Goal: Task Accomplishment & Management: Manage account settings

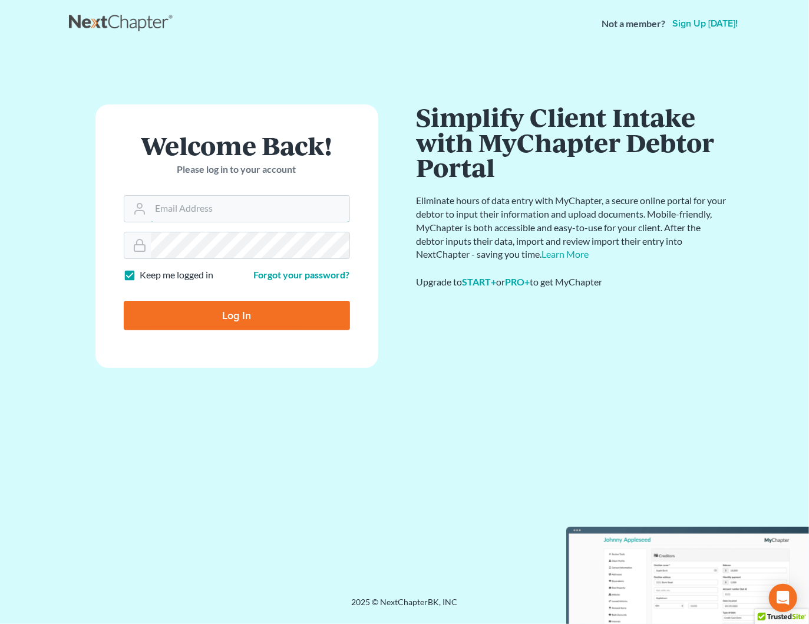
type input "shong@cobbcountylaw.com"
click at [233, 319] on input "Log In" at bounding box center [237, 315] width 226 height 29
type input "Thinking..."
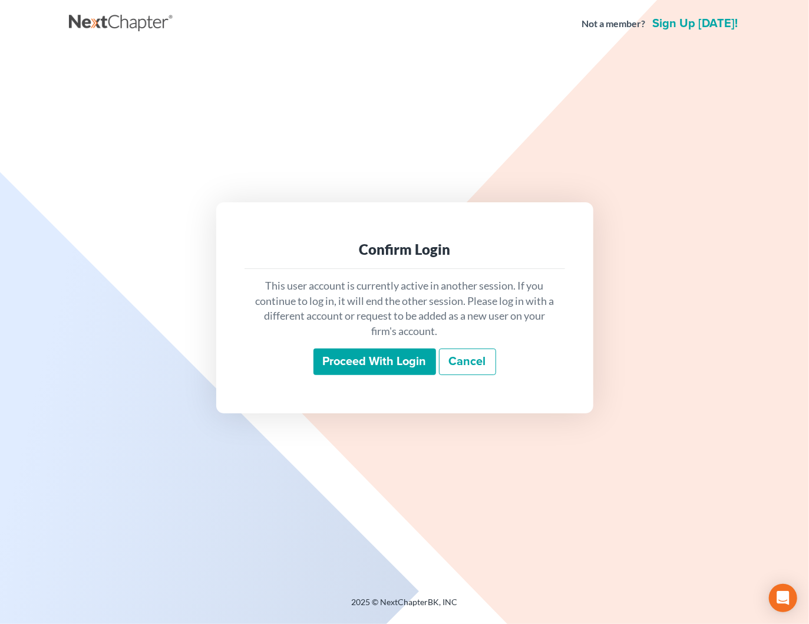
click at [468, 362] on link "Cancel" at bounding box center [467, 361] width 57 height 27
